Goal: Transaction & Acquisition: Purchase product/service

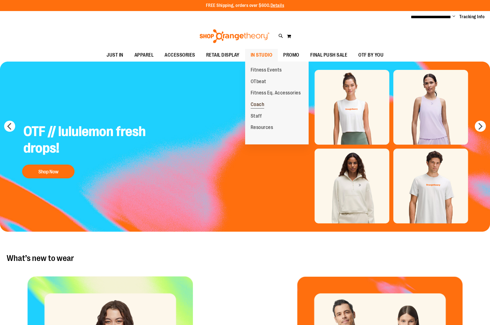
click at [261, 105] on span "Coach" at bounding box center [258, 105] width 14 height 7
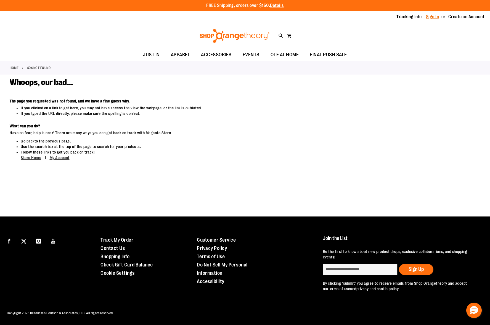
click at [431, 18] on link "Sign In" at bounding box center [432, 17] width 13 height 6
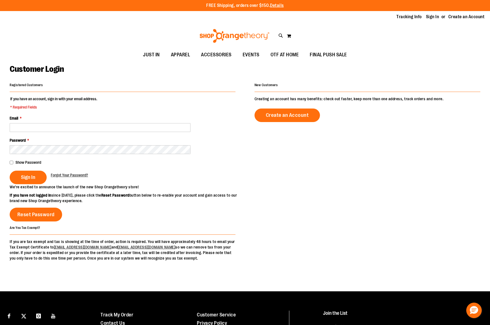
scroll to position [3, 0]
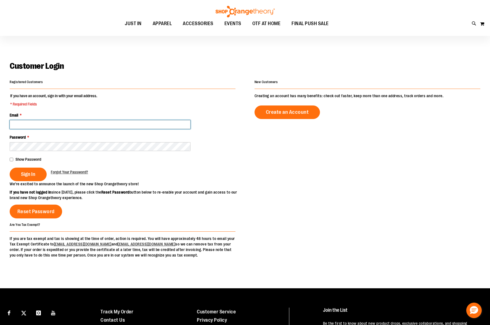
click at [81, 125] on input "Email *" at bounding box center [100, 124] width 181 height 9
type input "**********"
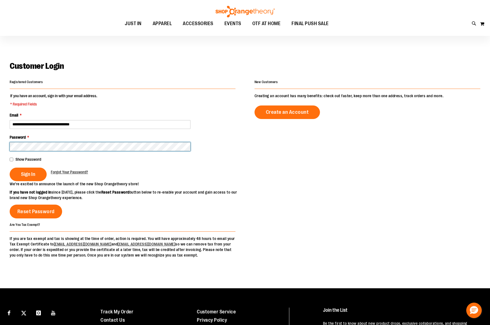
click at [10, 168] on button "Sign In" at bounding box center [28, 175] width 37 height 14
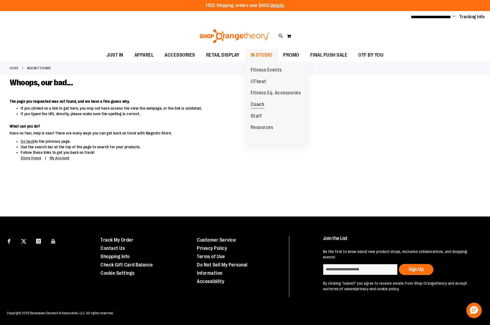
click at [259, 104] on span "Coach" at bounding box center [258, 105] width 14 height 7
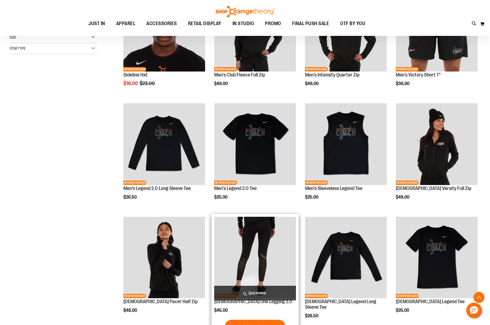
scroll to position [133, 0]
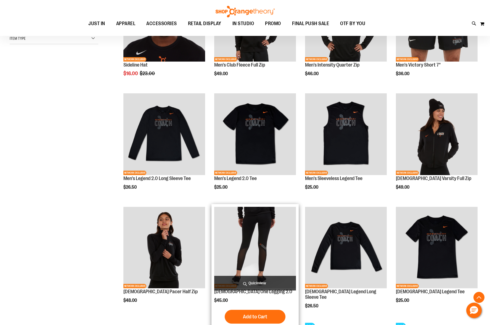
click at [256, 283] on span "Quickview" at bounding box center [255, 283] width 82 height 15
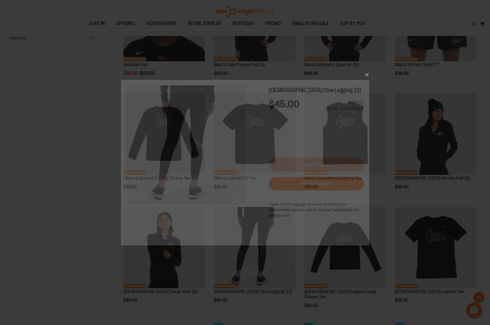
scroll to position [0, 0]
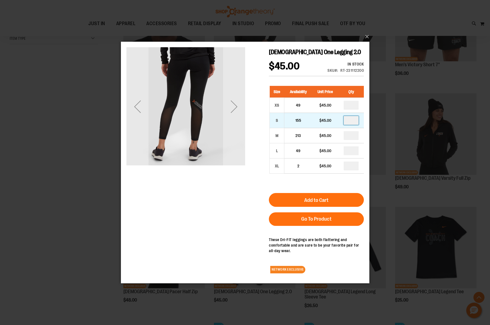
click at [354, 121] on input "number" at bounding box center [351, 120] width 15 height 9
type input "*"
click at [251, 220] on div "Ladies One Legging 2.0 $45.00 In stock Only %1 left SKU RT-231112200 Size Avail…" at bounding box center [245, 162] width 238 height 230
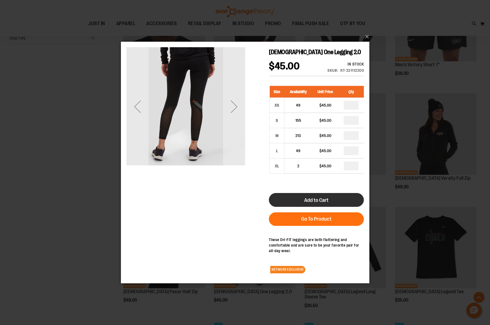
click at [344, 199] on button "Add to Cart" at bounding box center [316, 200] width 95 height 14
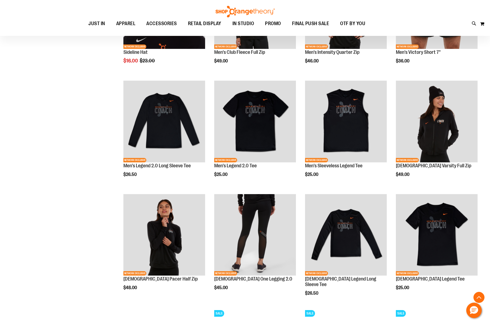
scroll to position [28, 0]
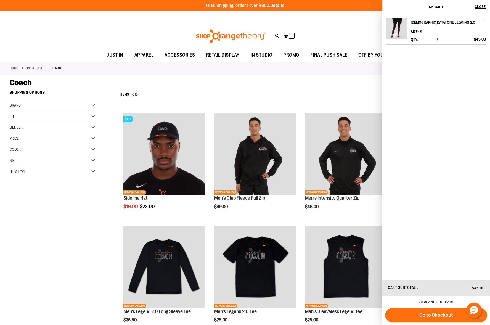
click at [256, 92] on div "**********" at bounding box center [299, 95] width 364 height 14
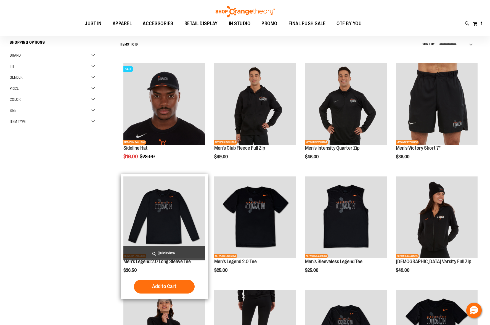
scroll to position [52, 0]
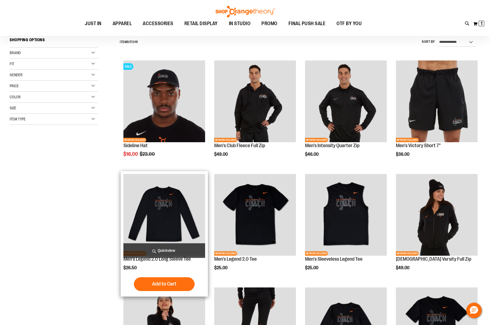
click at [173, 251] on span "Quickview" at bounding box center [164, 250] width 82 height 15
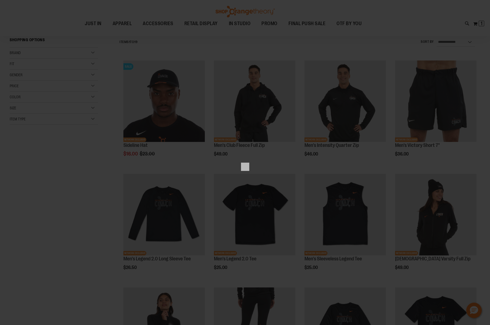
scroll to position [0, 0]
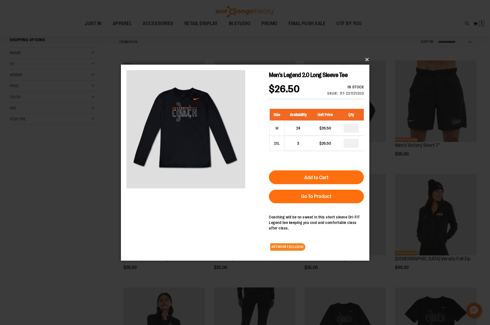
click at [366, 59] on button "×" at bounding box center [247, 60] width 249 height 12
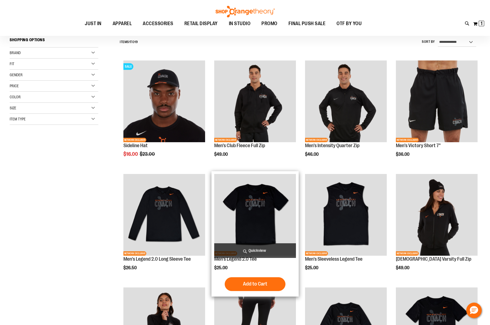
click at [258, 250] on span "Quickview" at bounding box center [255, 250] width 82 height 15
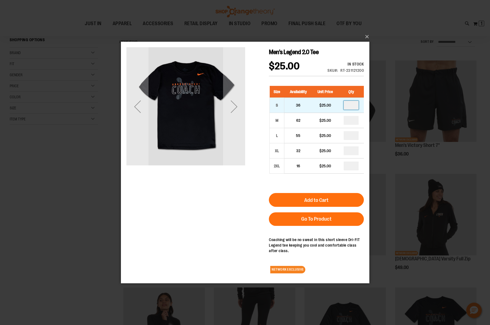
click at [354, 104] on input "number" at bounding box center [351, 105] width 15 height 9
type input "*"
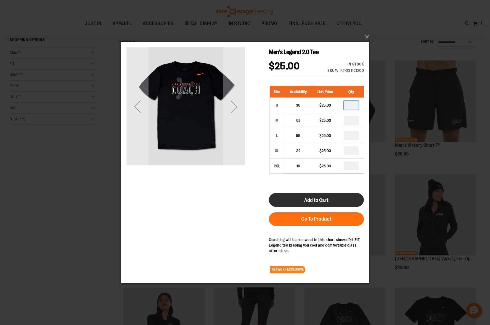
drag, startPoint x: 261, startPoint y: 184, endPoint x: 280, endPoint y: 193, distance: 21.7
click at [262, 184] on div "Men's Legend 2.0 Tee $25.00 In stock Only %1 left SKU RT-231121200 Size Availab…" at bounding box center [245, 162] width 238 height 230
click at [318, 202] on span "Add to Cart" at bounding box center [316, 200] width 24 height 6
click at [368, 37] on button "×" at bounding box center [247, 37] width 249 height 12
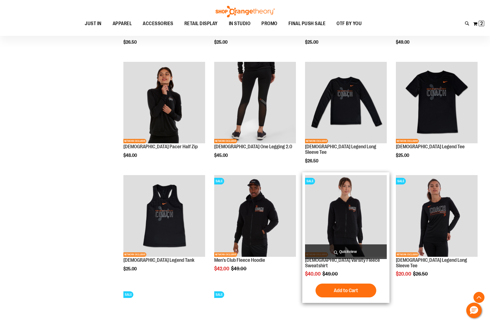
scroll to position [285, 0]
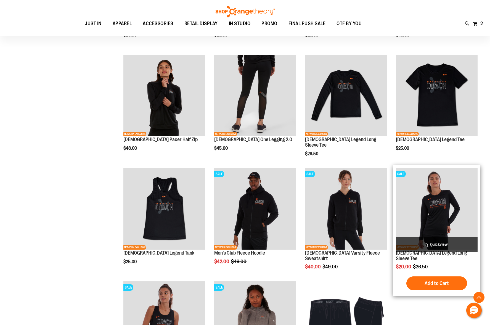
click at [436, 243] on span "Quickview" at bounding box center [437, 244] width 82 height 15
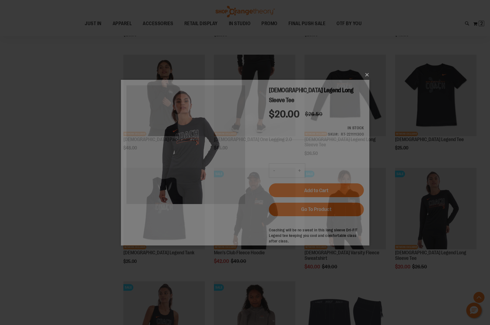
scroll to position [0, 0]
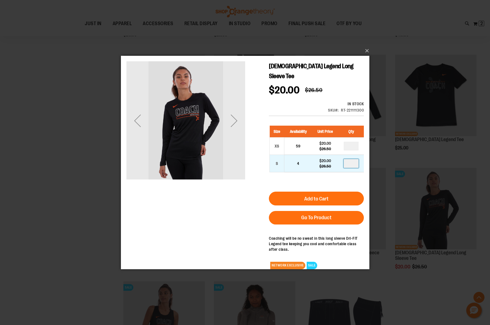
click at [351, 159] on input "number" at bounding box center [351, 163] width 15 height 9
type input "*"
click at [306, 180] on form "Size Availability Unit Price Qty XS 59 $20.00 $26.50 * S 4 *" at bounding box center [316, 172] width 95 height 104
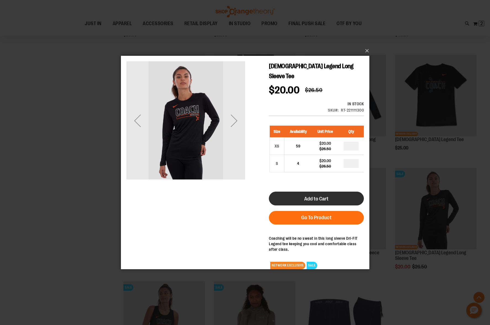
click at [309, 196] on span "Add to Cart" at bounding box center [316, 199] width 24 height 6
click at [366, 52] on button "×" at bounding box center [247, 51] width 249 height 12
click at [366, 51] on button "×" at bounding box center [247, 51] width 249 height 12
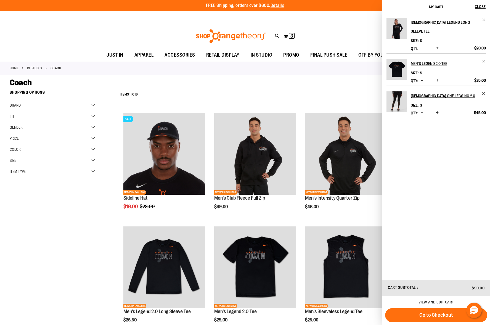
click at [329, 84] on div "Coach" at bounding box center [245, 83] width 471 height 10
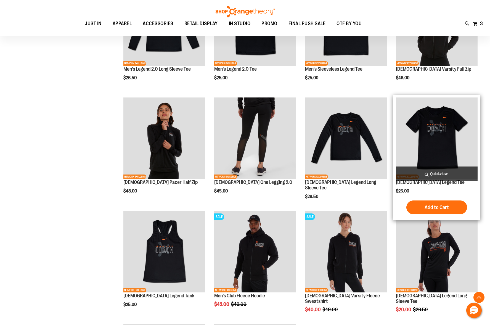
scroll to position [243, 0]
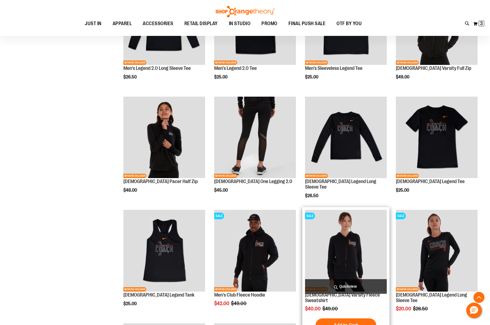
click at [347, 286] on span "Quickview" at bounding box center [346, 286] width 82 height 15
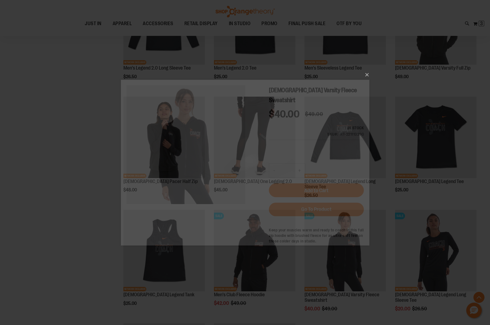
scroll to position [0, 0]
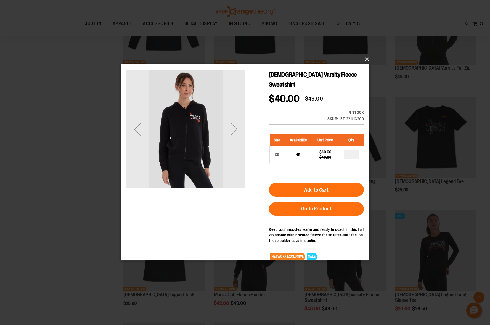
click at [366, 59] on button "×" at bounding box center [247, 59] width 249 height 12
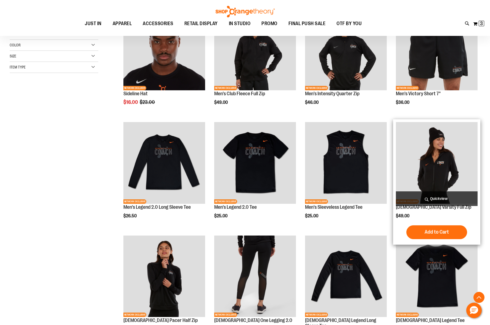
scroll to position [98, 0]
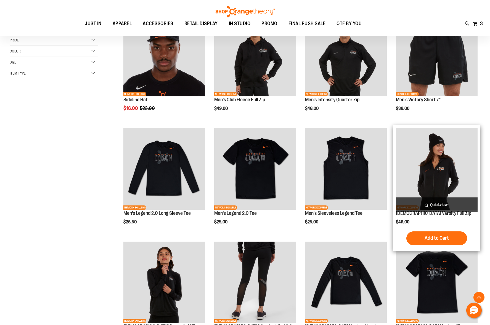
click at [442, 206] on span "Quickview" at bounding box center [437, 205] width 82 height 15
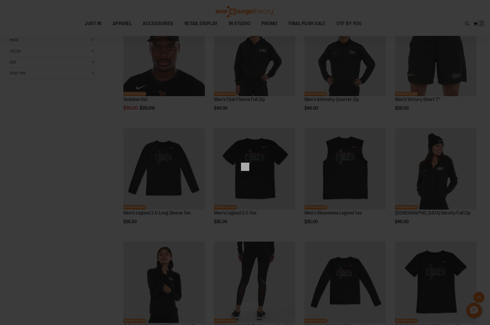
scroll to position [0, 0]
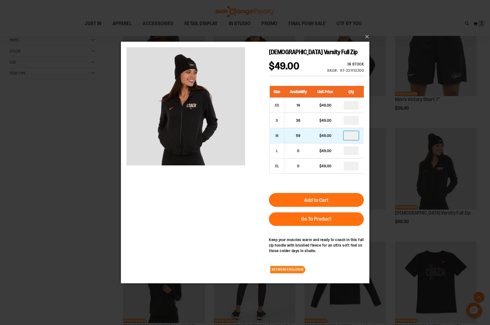
click at [353, 136] on input "number" at bounding box center [351, 135] width 15 height 9
type input "*"
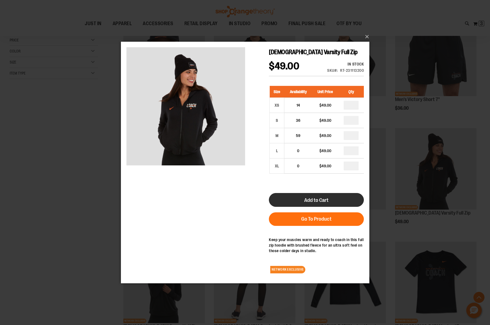
click at [318, 202] on span "Add to Cart" at bounding box center [316, 200] width 24 height 6
click at [367, 37] on button "×" at bounding box center [247, 37] width 249 height 12
click at [318, 199] on span "Add to Cart" at bounding box center [316, 200] width 24 height 6
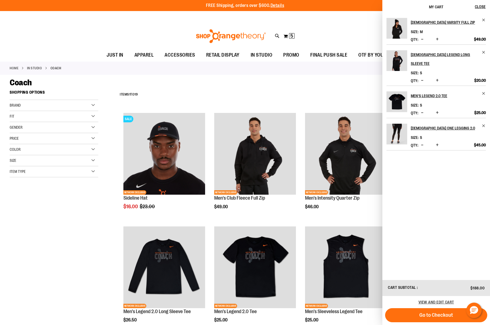
click at [423, 40] on span "Decrease product quantity" at bounding box center [422, 39] width 2 height 6
click at [423, 110] on span "Decrease product quantity" at bounding box center [422, 113] width 2 height 6
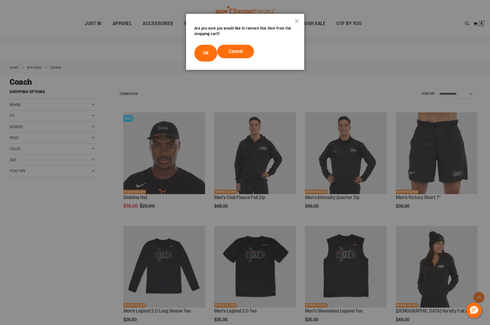
scroll to position [239, 0]
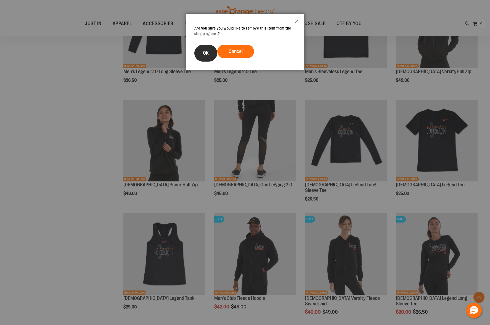
click at [200, 52] on button "OK" at bounding box center [205, 53] width 23 height 17
